Goal: Information Seeking & Learning: Understand process/instructions

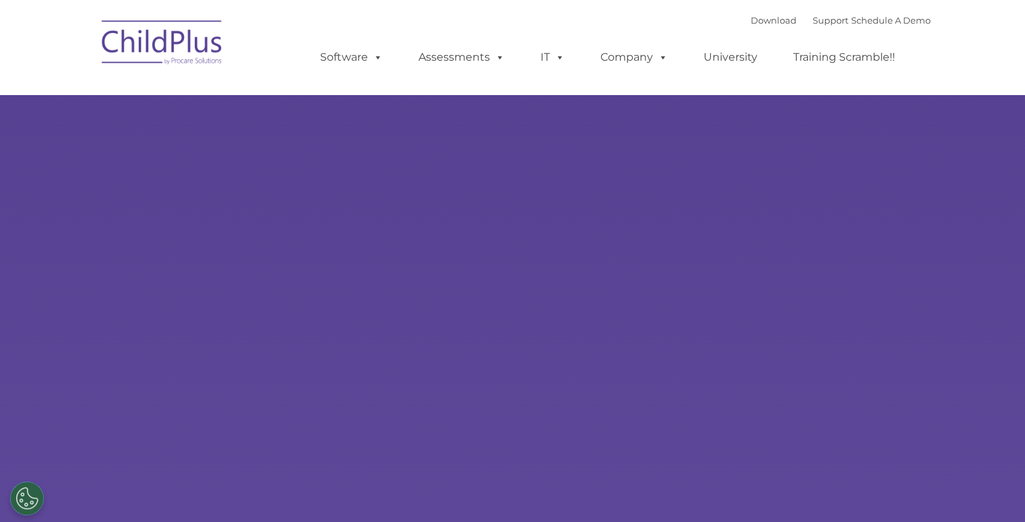
select select "MEDIUM"
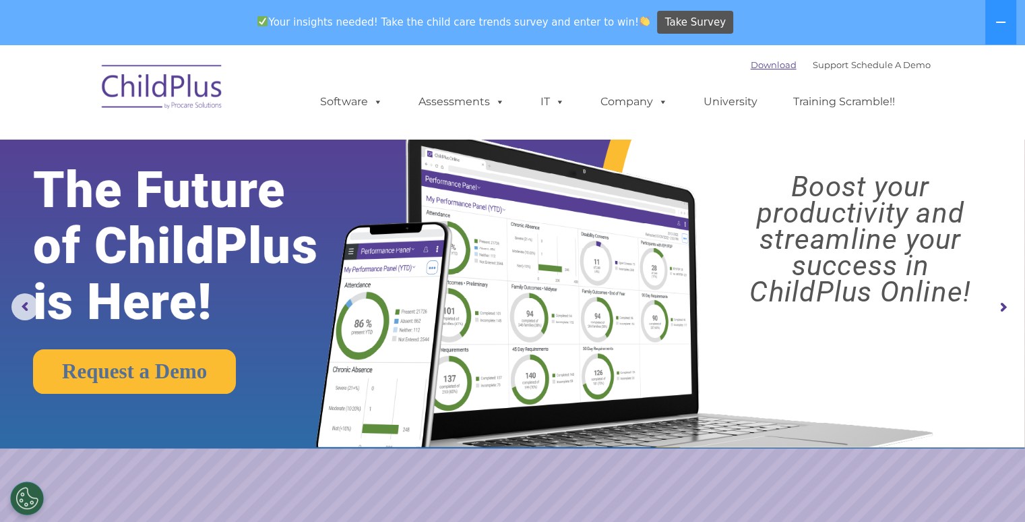
click at [757, 65] on link "Download" at bounding box center [774, 64] width 46 height 11
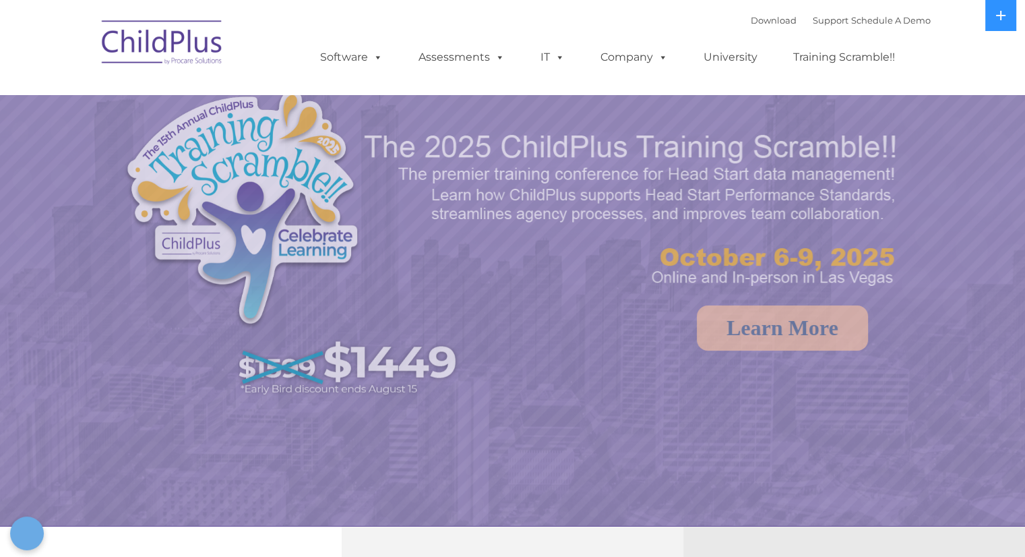
select select "MEDIUM"
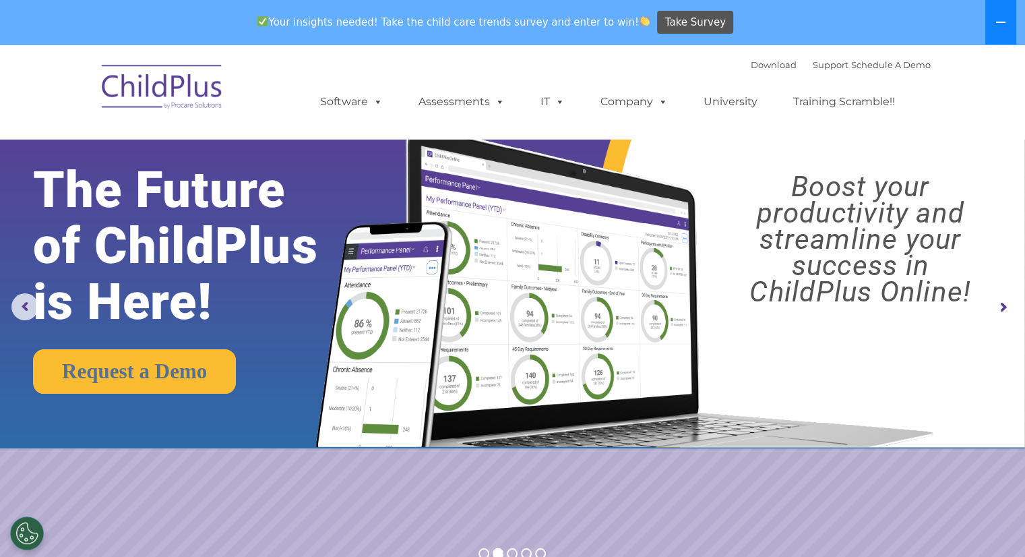
click at [993, 28] on button at bounding box center [1000, 22] width 31 height 44
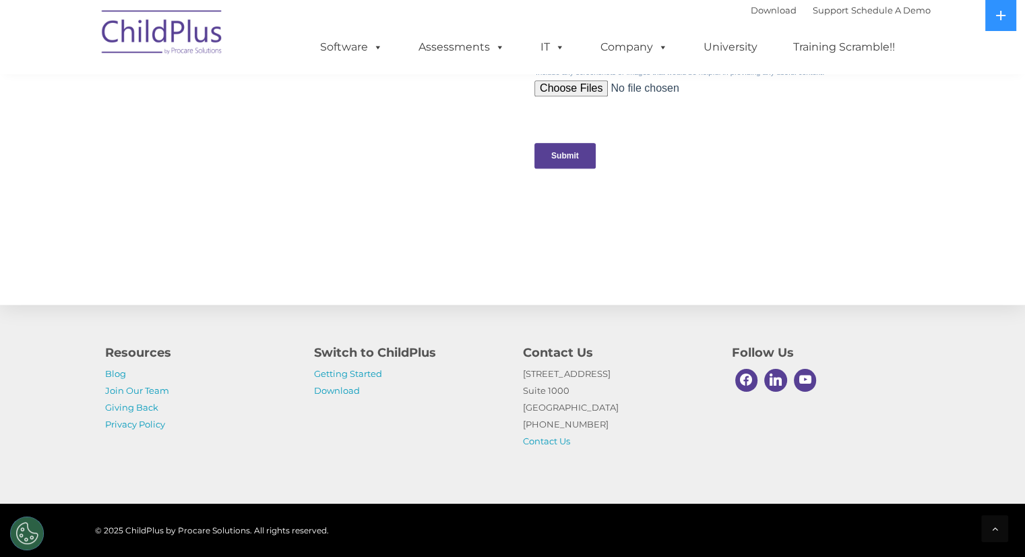
scroll to position [1396, 0]
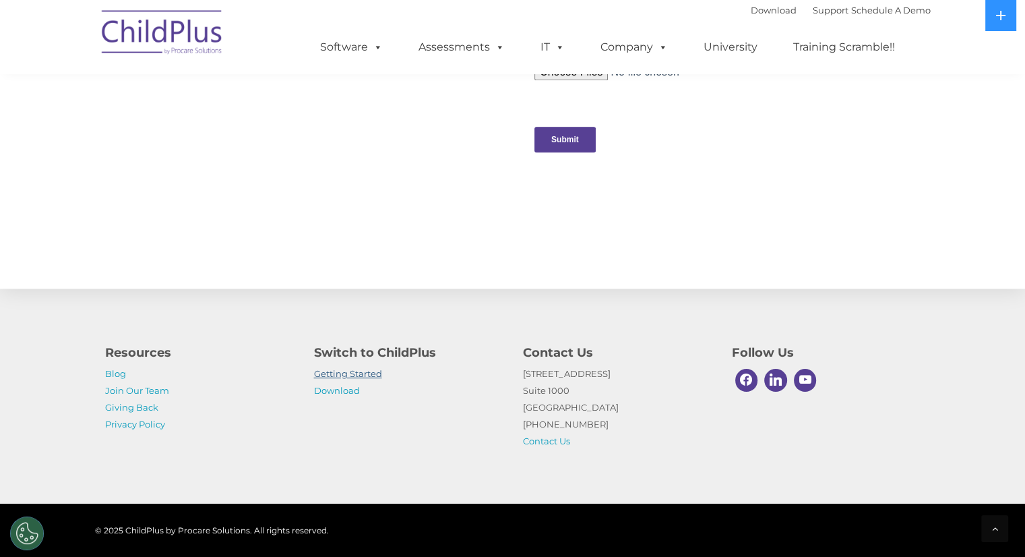
click at [357, 373] on link "Getting Started" at bounding box center [348, 373] width 68 height 11
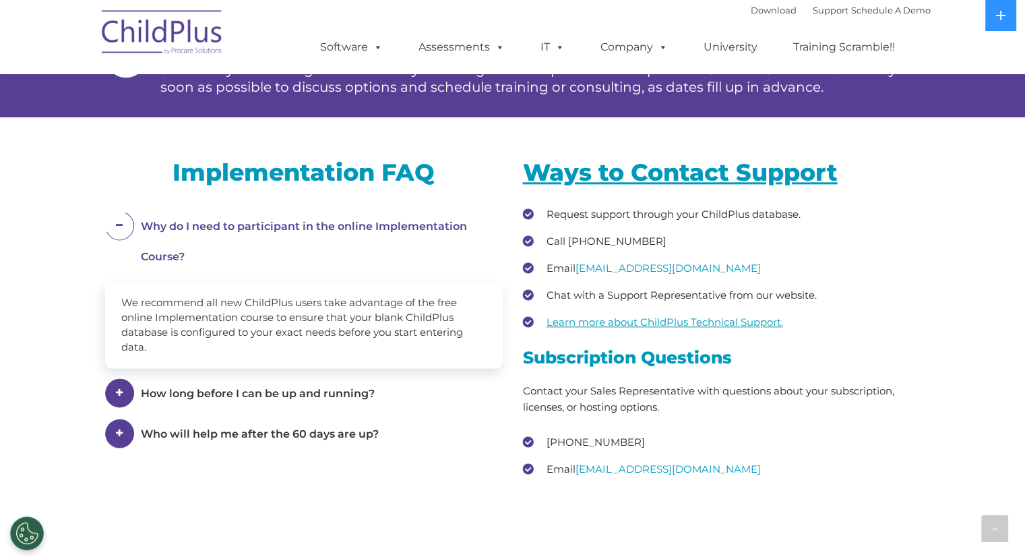
scroll to position [1899, 0]
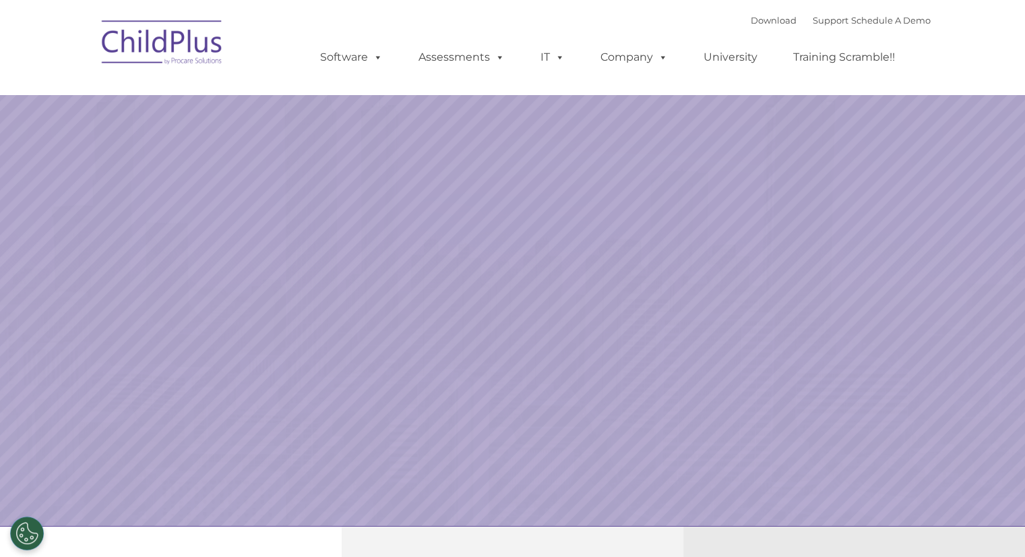
select select "MEDIUM"
